Goal: Check status

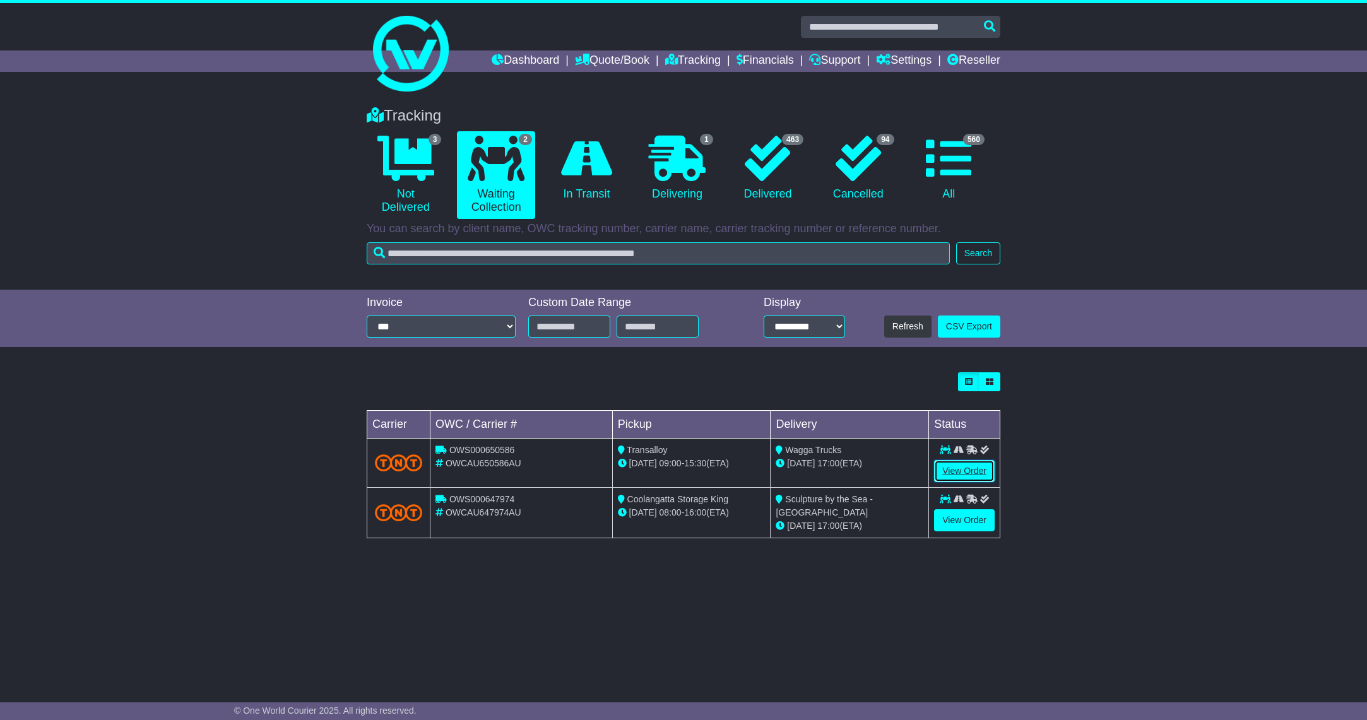
click at [949, 476] on link "View Order" at bounding box center [964, 471] width 61 height 22
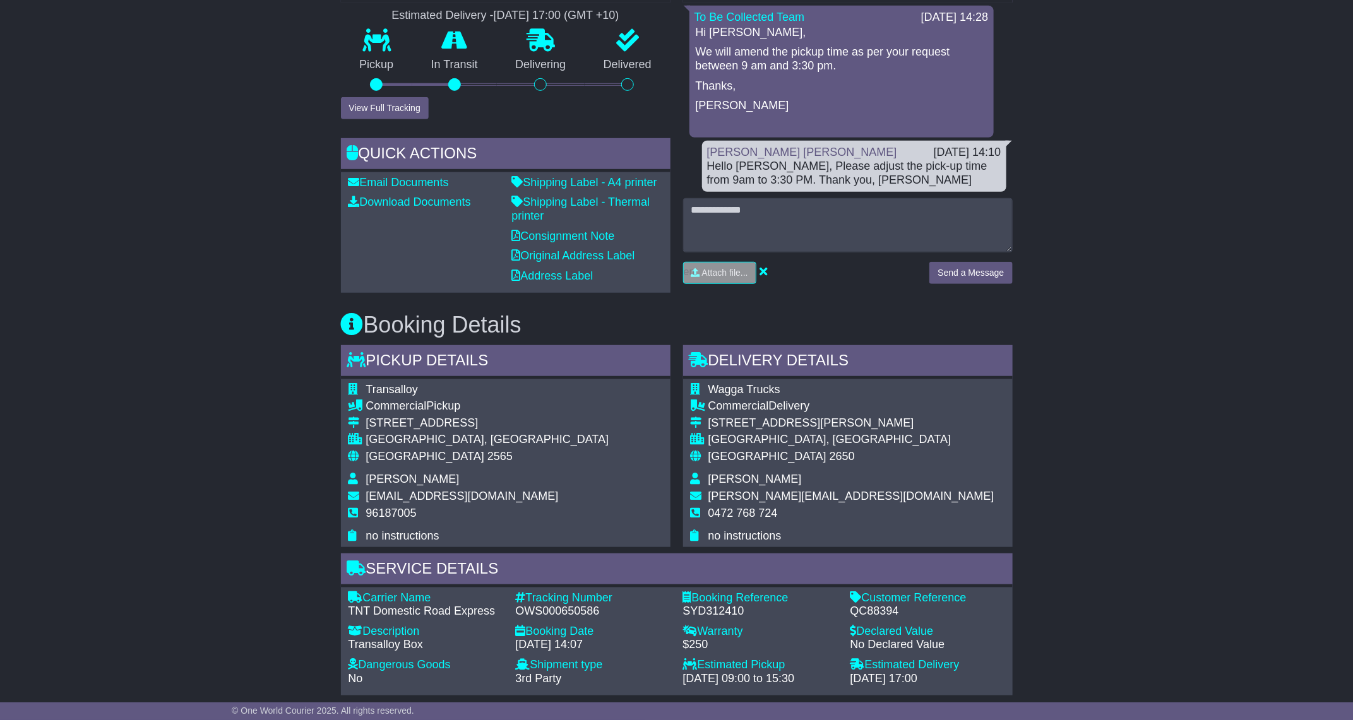
scroll to position [379, 0]
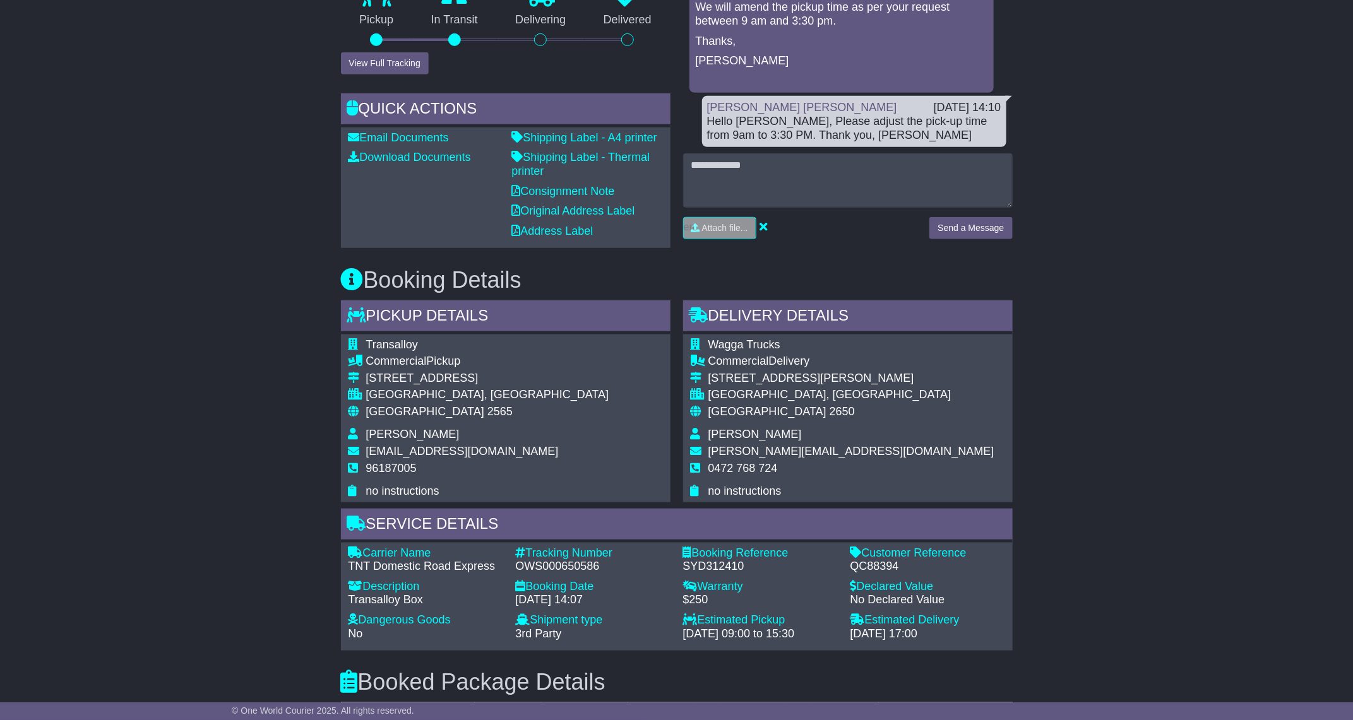
click at [874, 562] on div "QC88394" at bounding box center [927, 567] width 155 height 14
copy div "QC88394"
